Goal: Task Accomplishment & Management: Manage account settings

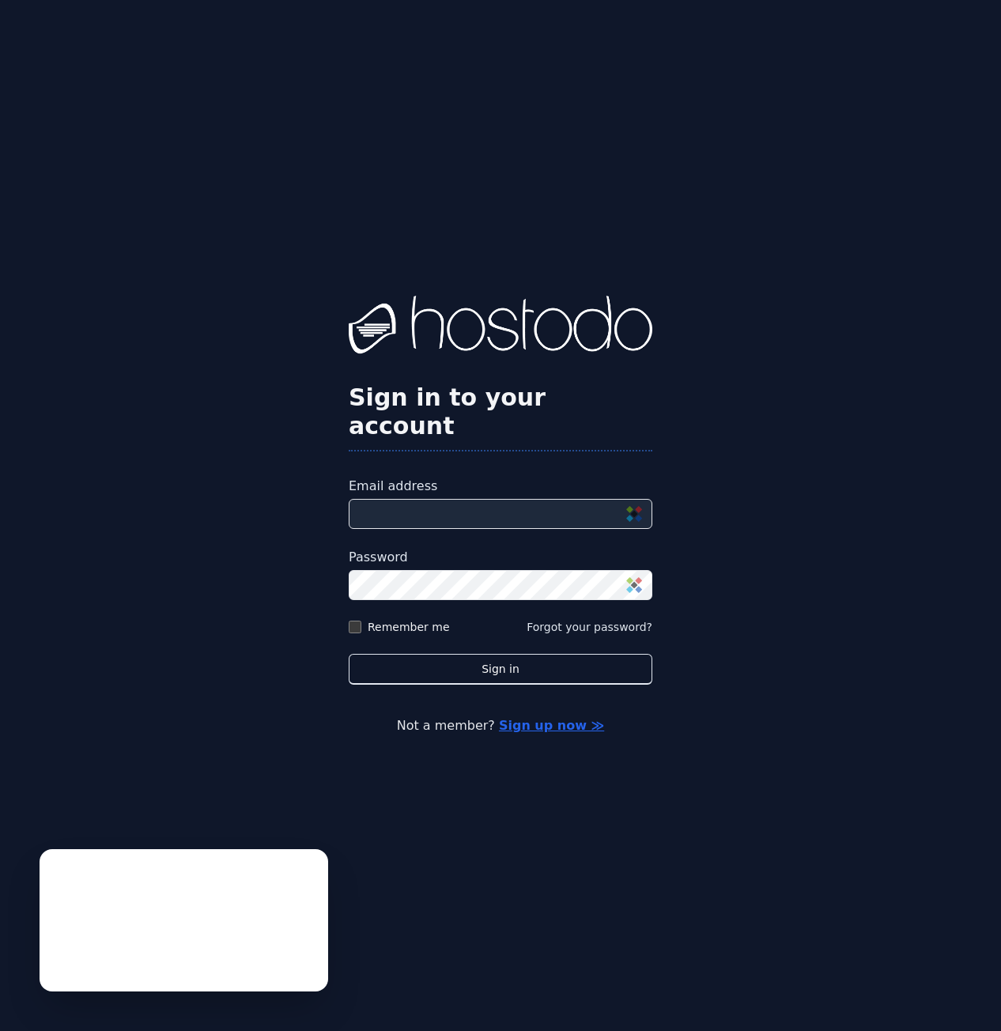
drag, startPoint x: 433, startPoint y: 518, endPoint x: 433, endPoint y: 531, distance: 12.7
click at [433, 501] on form "Email address Password Remember me Forgot your password? Sign in" at bounding box center [501, 581] width 304 height 208
click at [446, 499] on input "Email address" at bounding box center [501, 514] width 304 height 30
type input "**********"
click at [376, 501] on label "Remember me" at bounding box center [409, 627] width 82 height 16
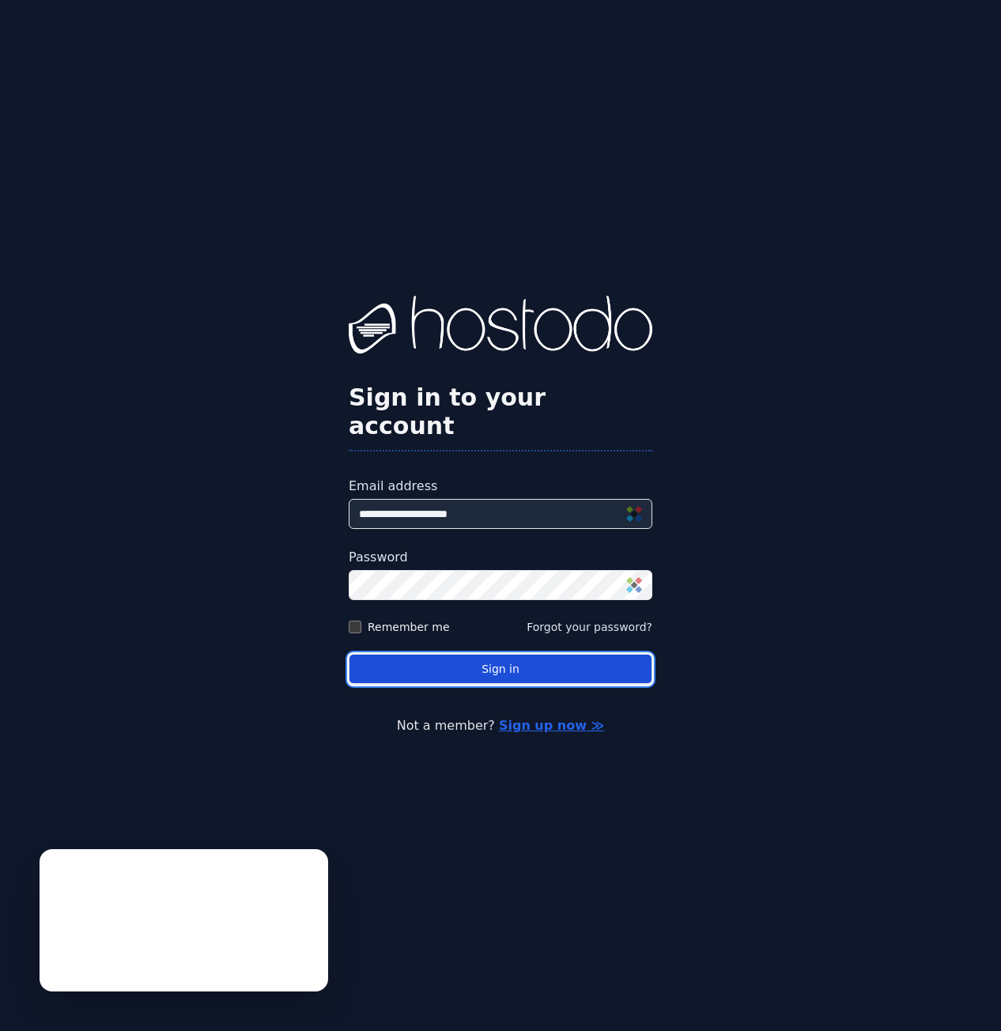
click at [459, 501] on button "Sign in" at bounding box center [501, 669] width 304 height 31
click at [482, 501] on button "Sign in" at bounding box center [501, 669] width 304 height 31
